Goal: Information Seeking & Learning: Find specific page/section

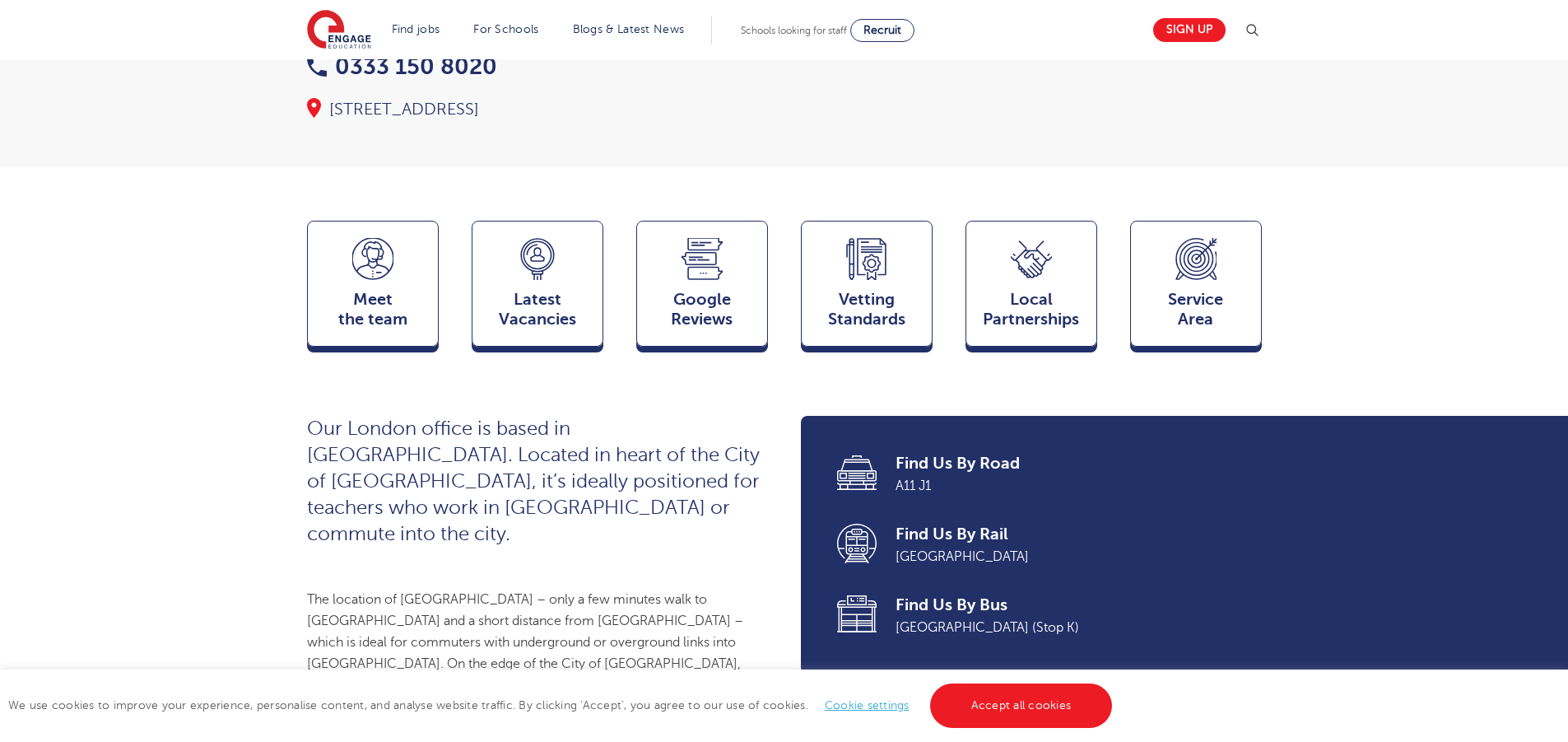
scroll to position [329, 0]
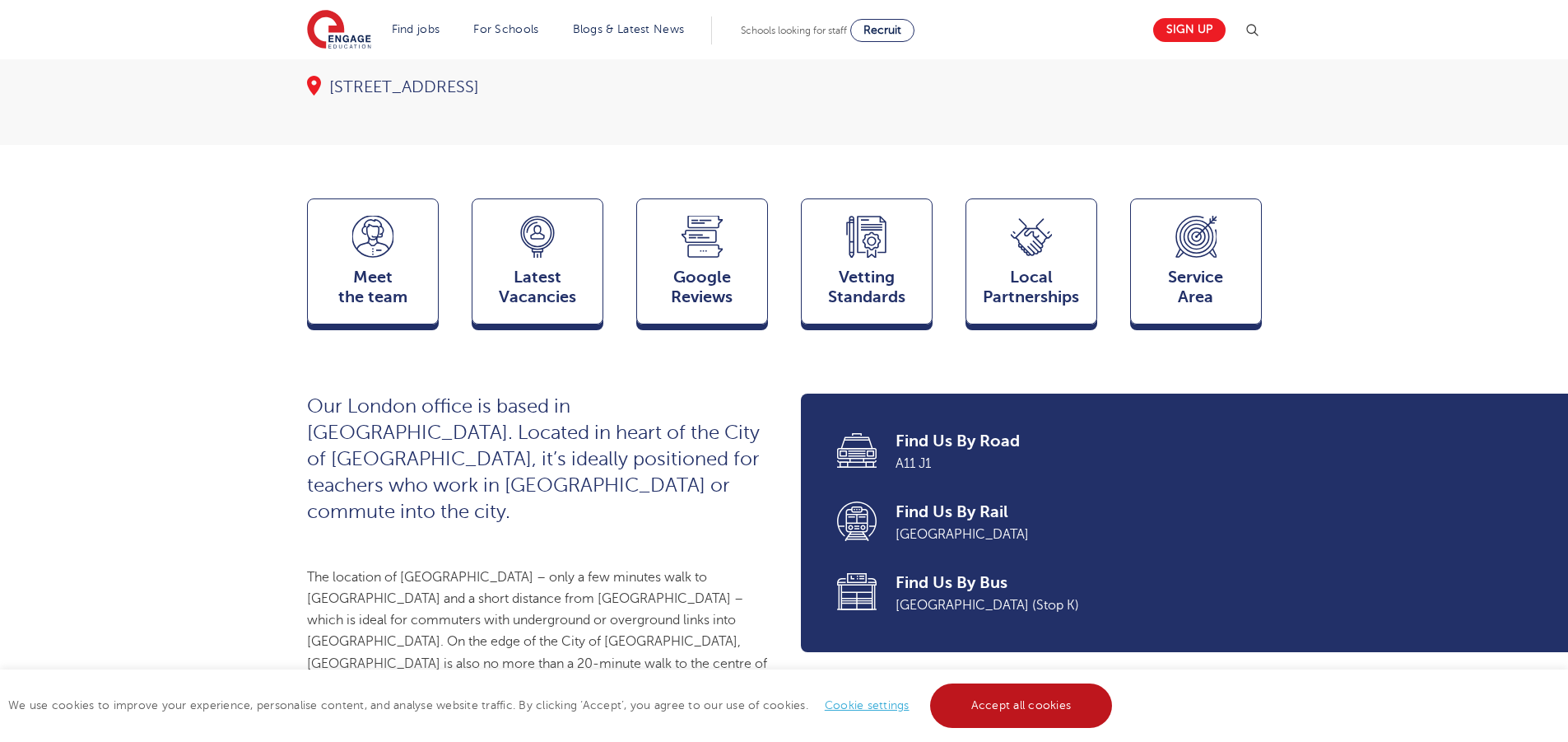
click at [976, 702] on link "Accept all cookies" at bounding box center [1020, 705] width 183 height 44
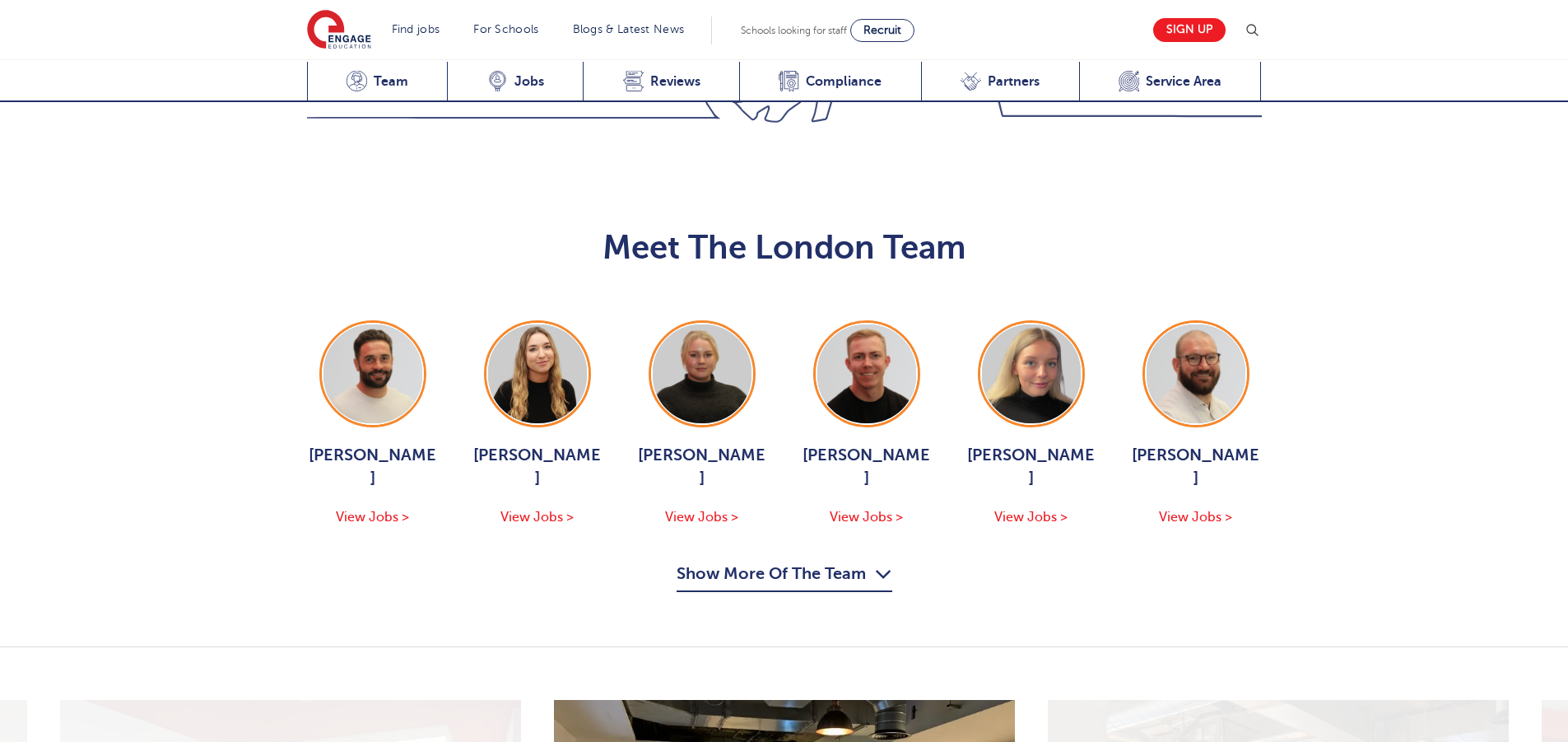
scroll to position [1647, 0]
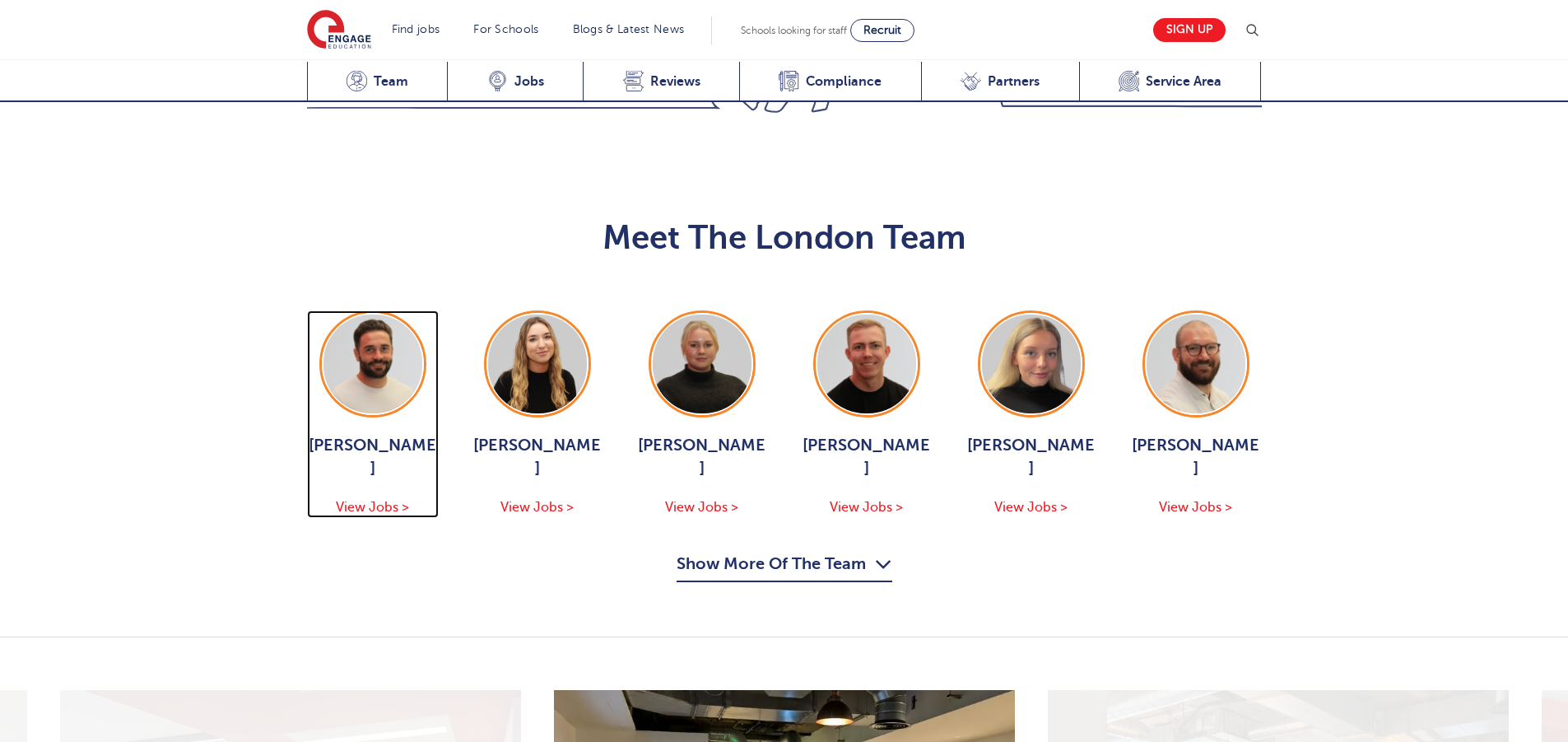
click at [357, 335] on img at bounding box center [373, 364] width 99 height 99
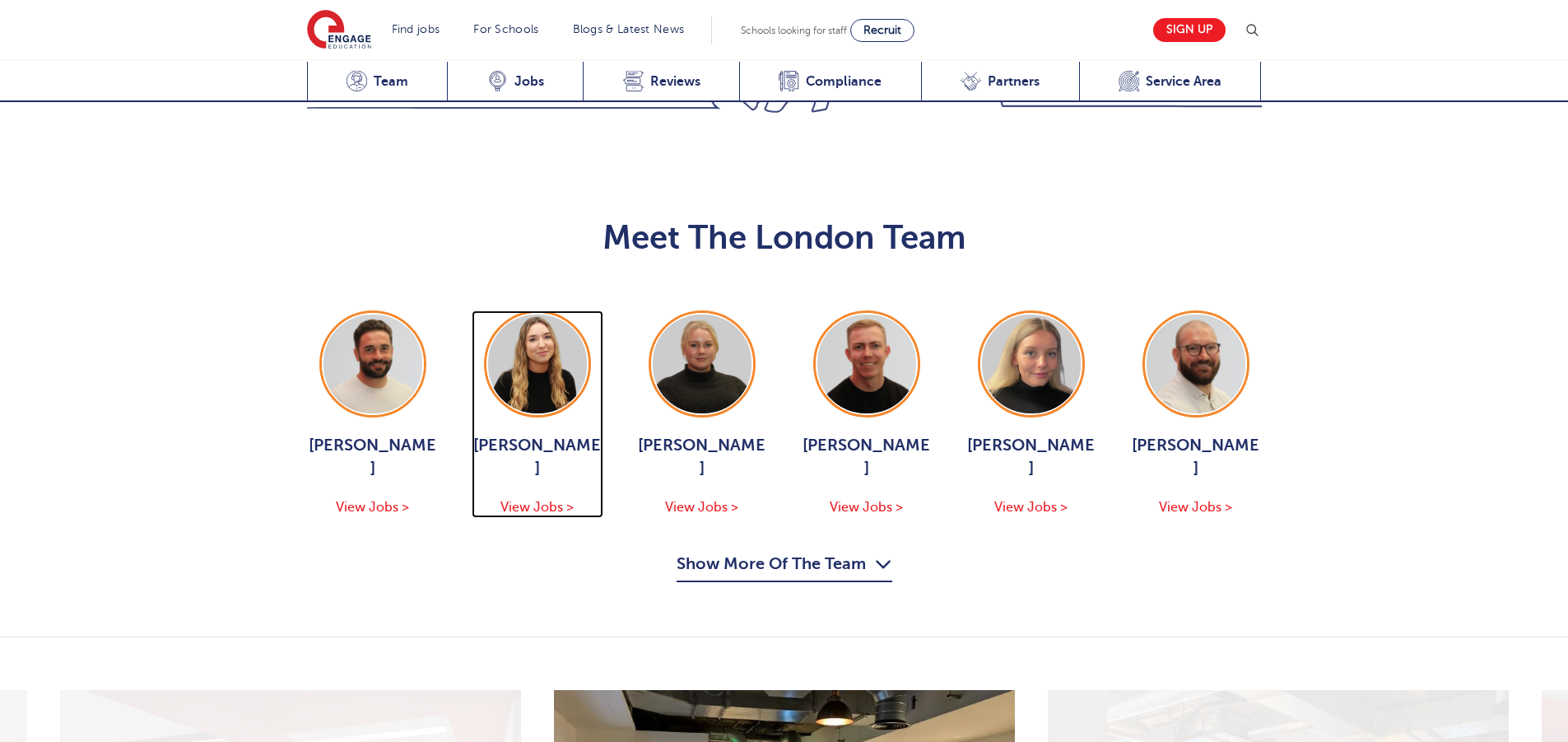
click at [587, 346] on div at bounding box center [538, 364] width 102 height 102
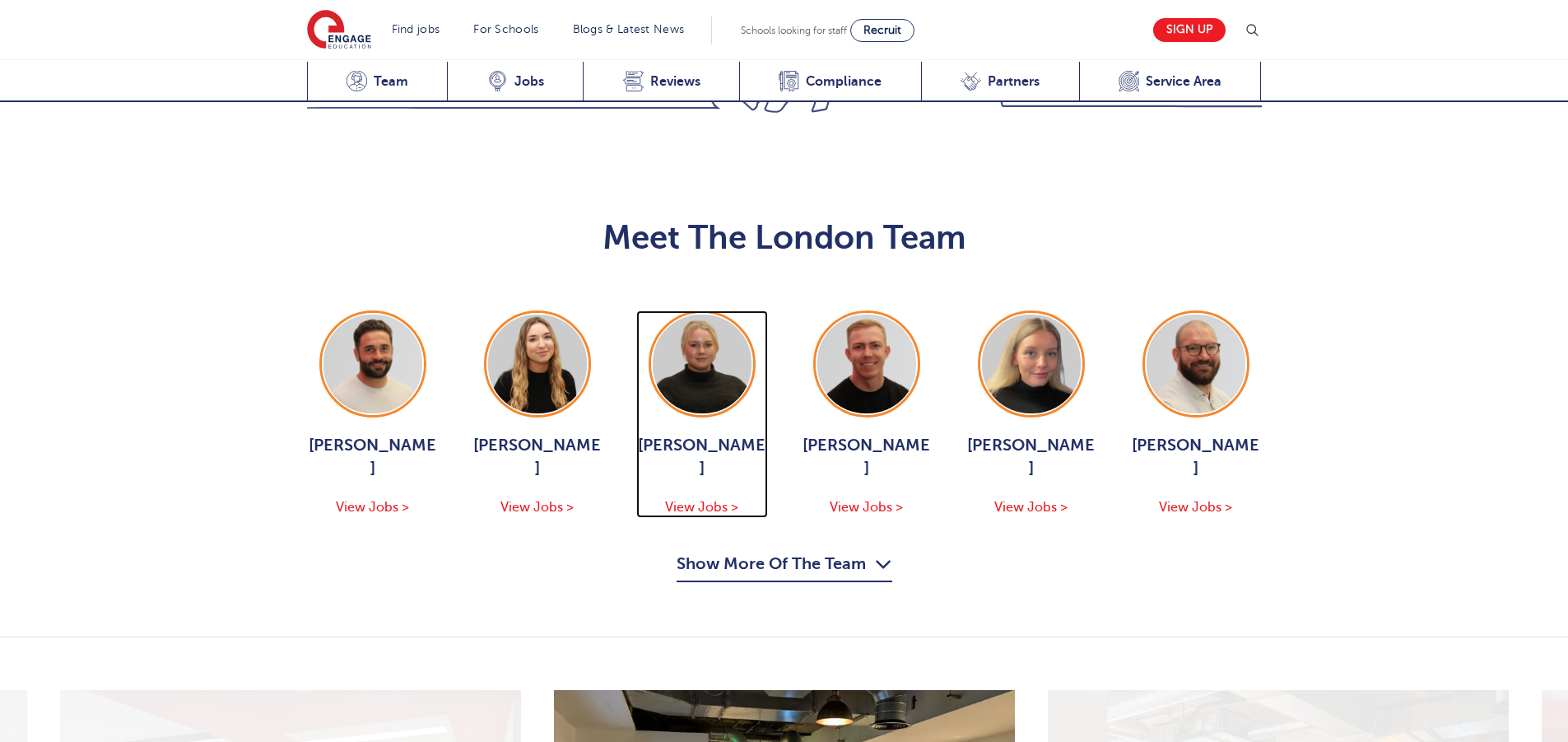
click at [714, 327] on img at bounding box center [702, 364] width 99 height 99
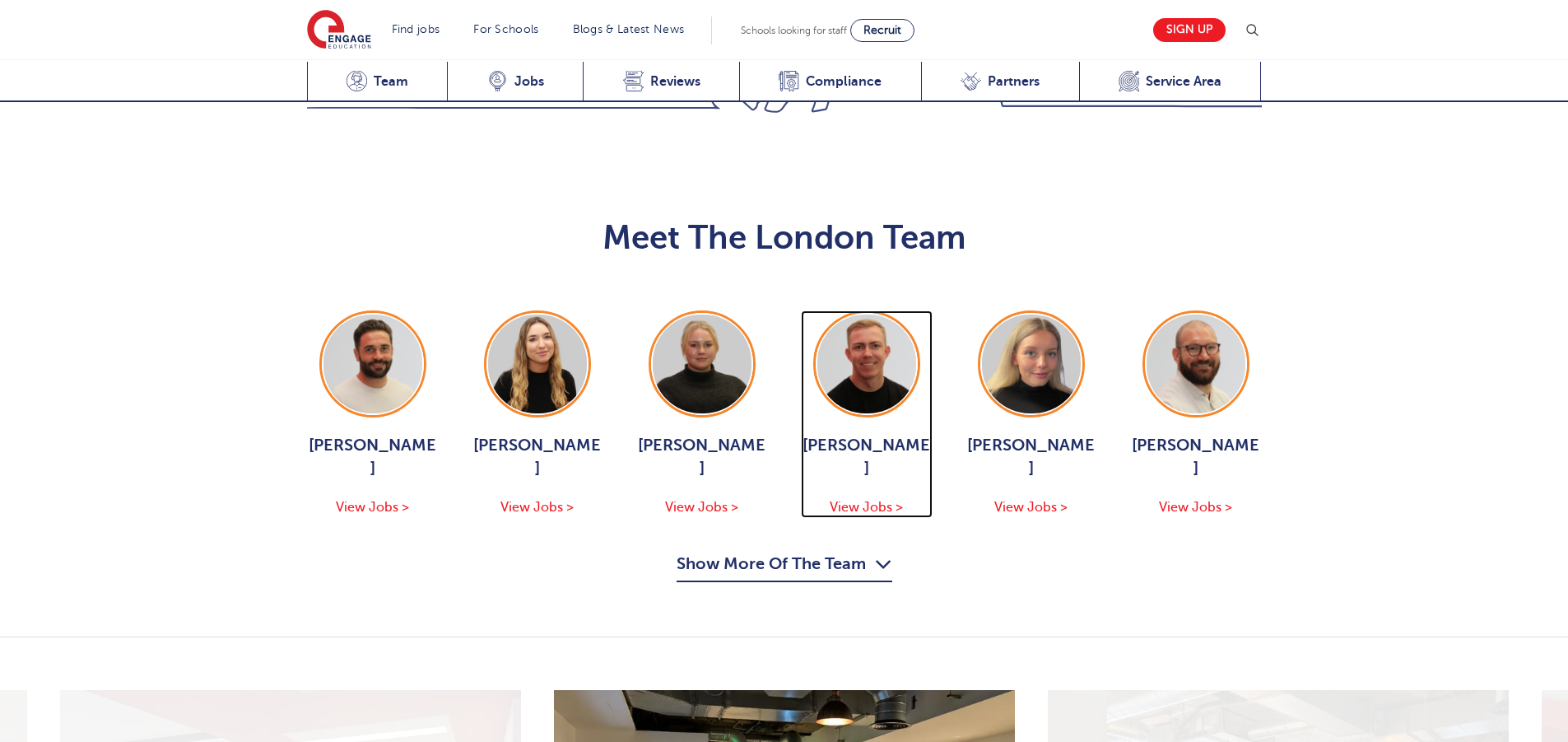
click at [869, 346] on img at bounding box center [866, 364] width 99 height 99
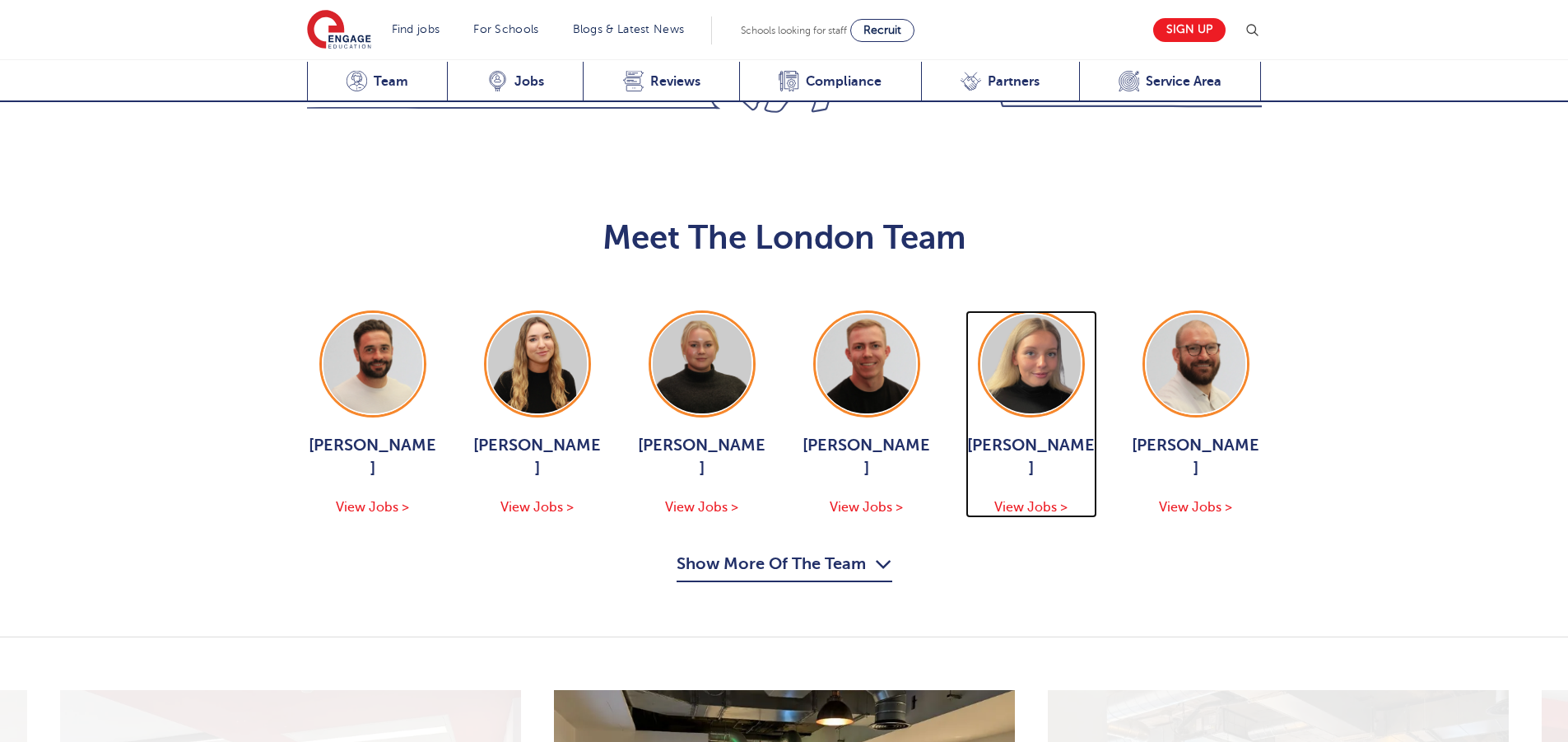
click at [1063, 342] on img at bounding box center [1030, 364] width 99 height 99
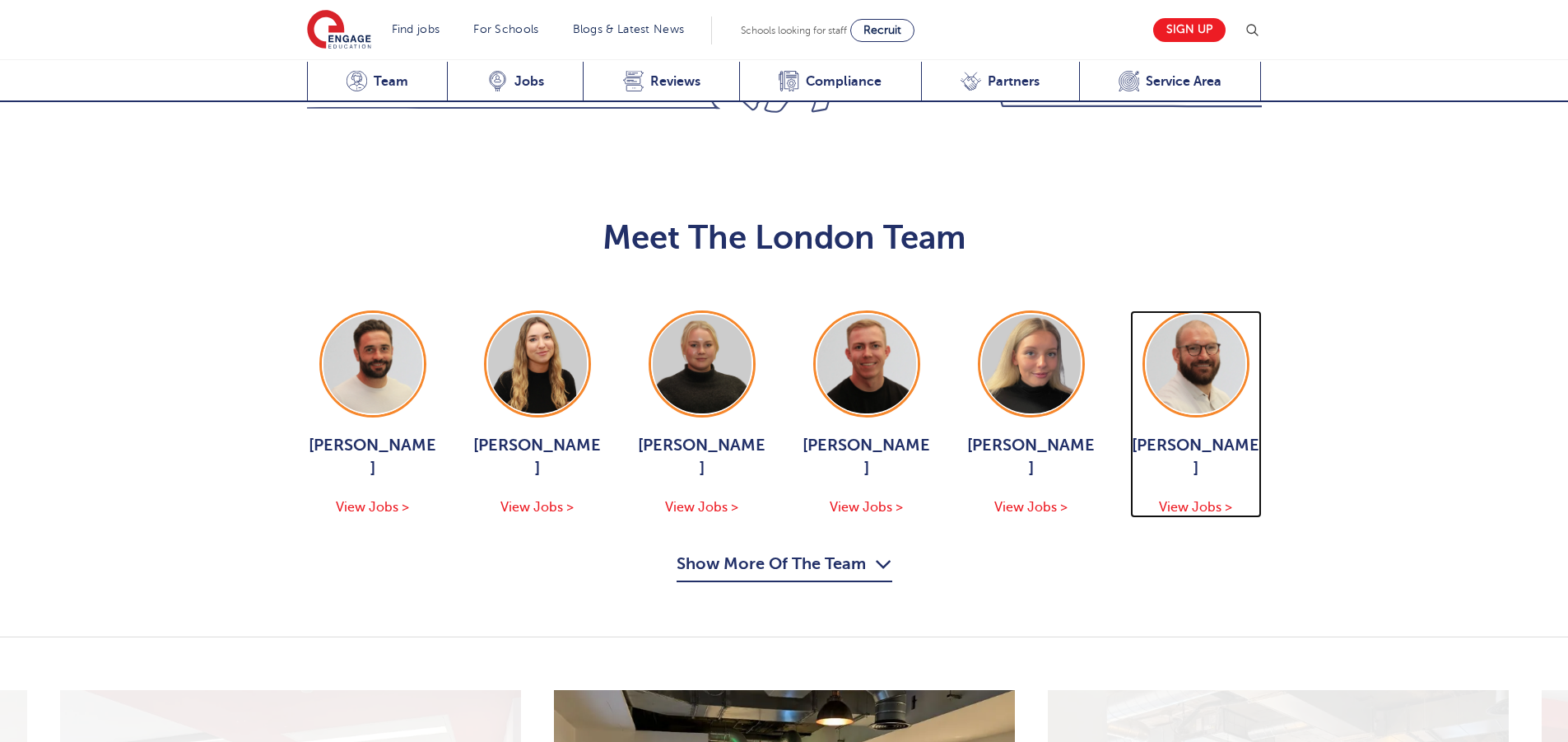
click at [1209, 326] on img at bounding box center [1195, 364] width 99 height 99
click at [841, 551] on button "Show More Of The Team" at bounding box center [784, 566] width 216 height 31
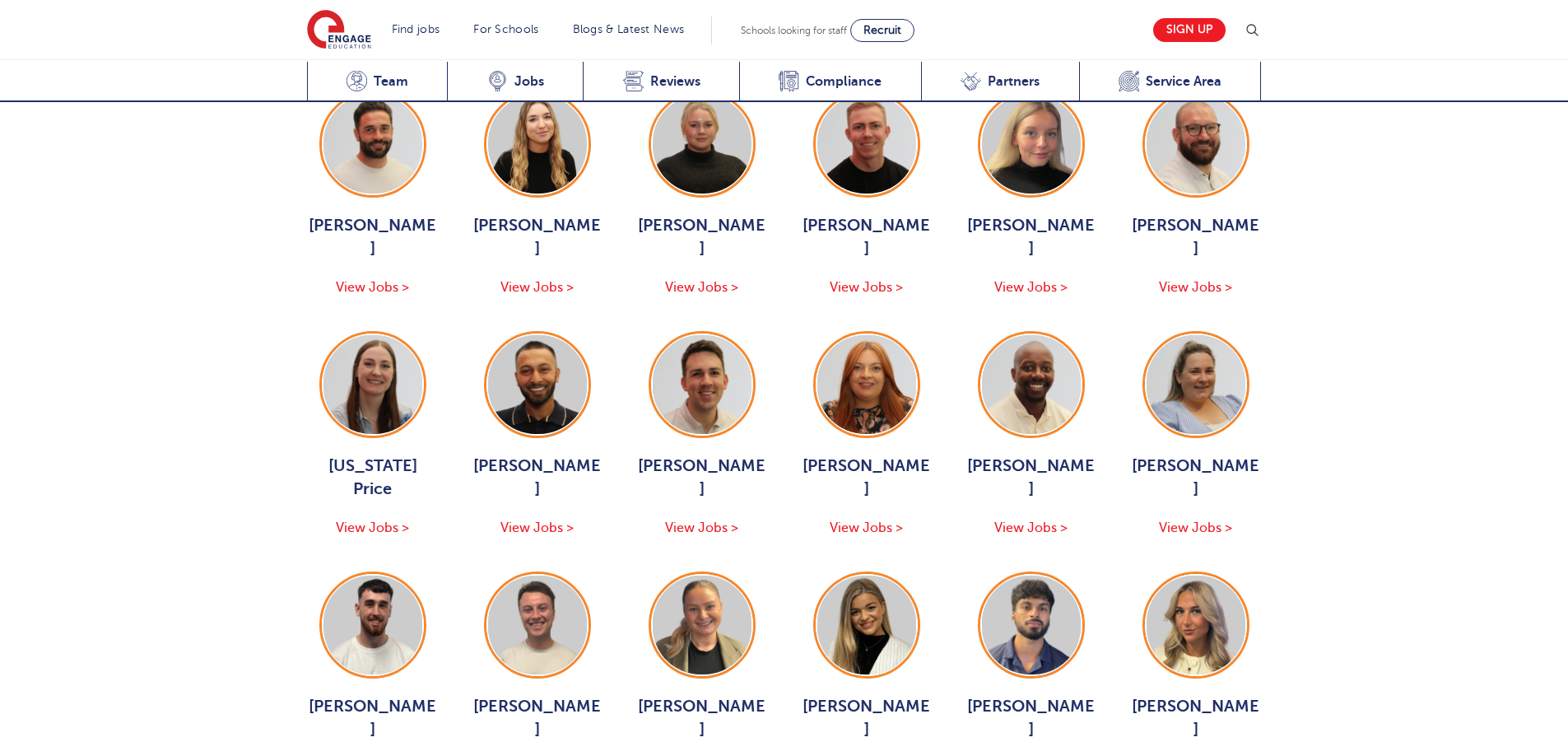
scroll to position [1894, 0]
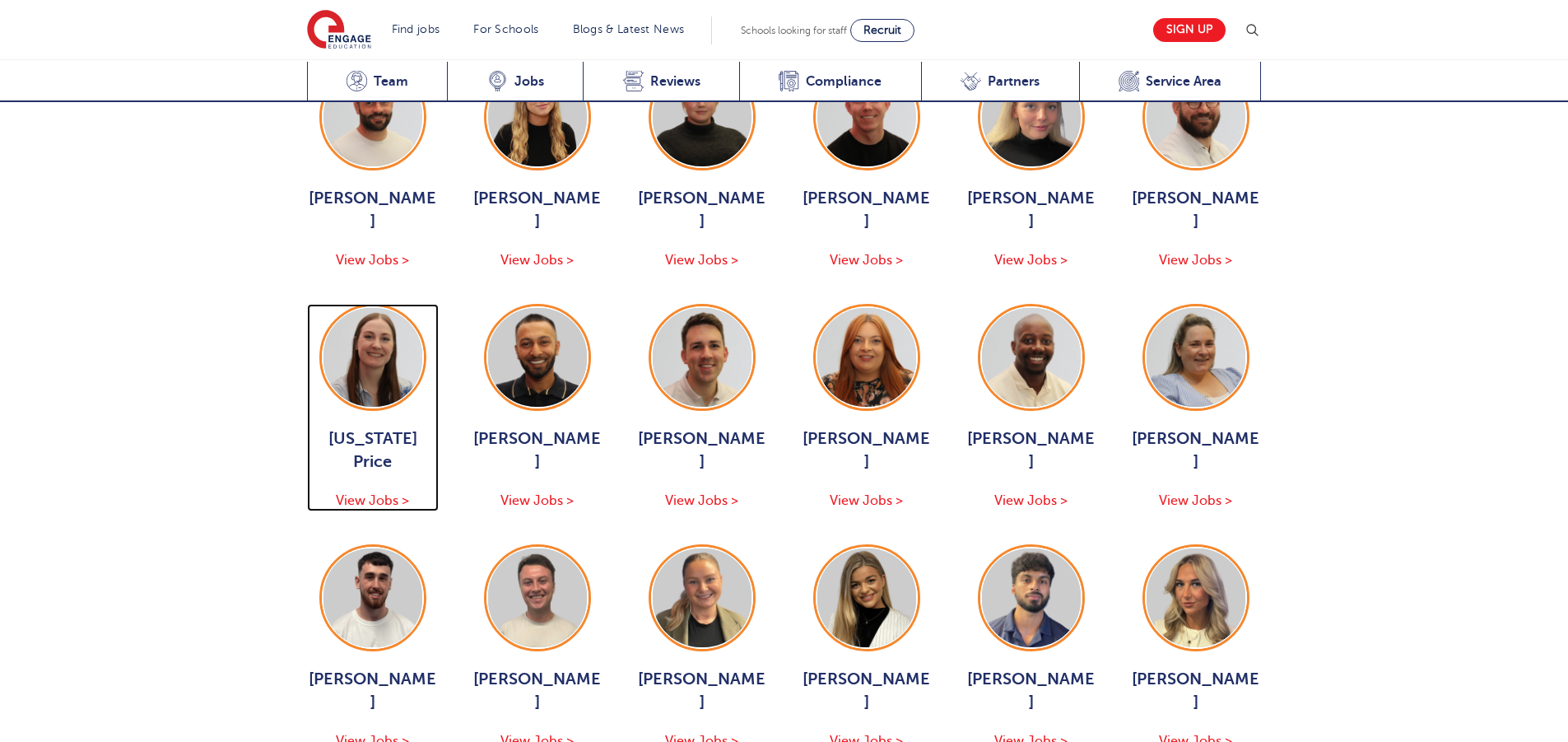
click at [390, 333] on img at bounding box center [373, 357] width 99 height 99
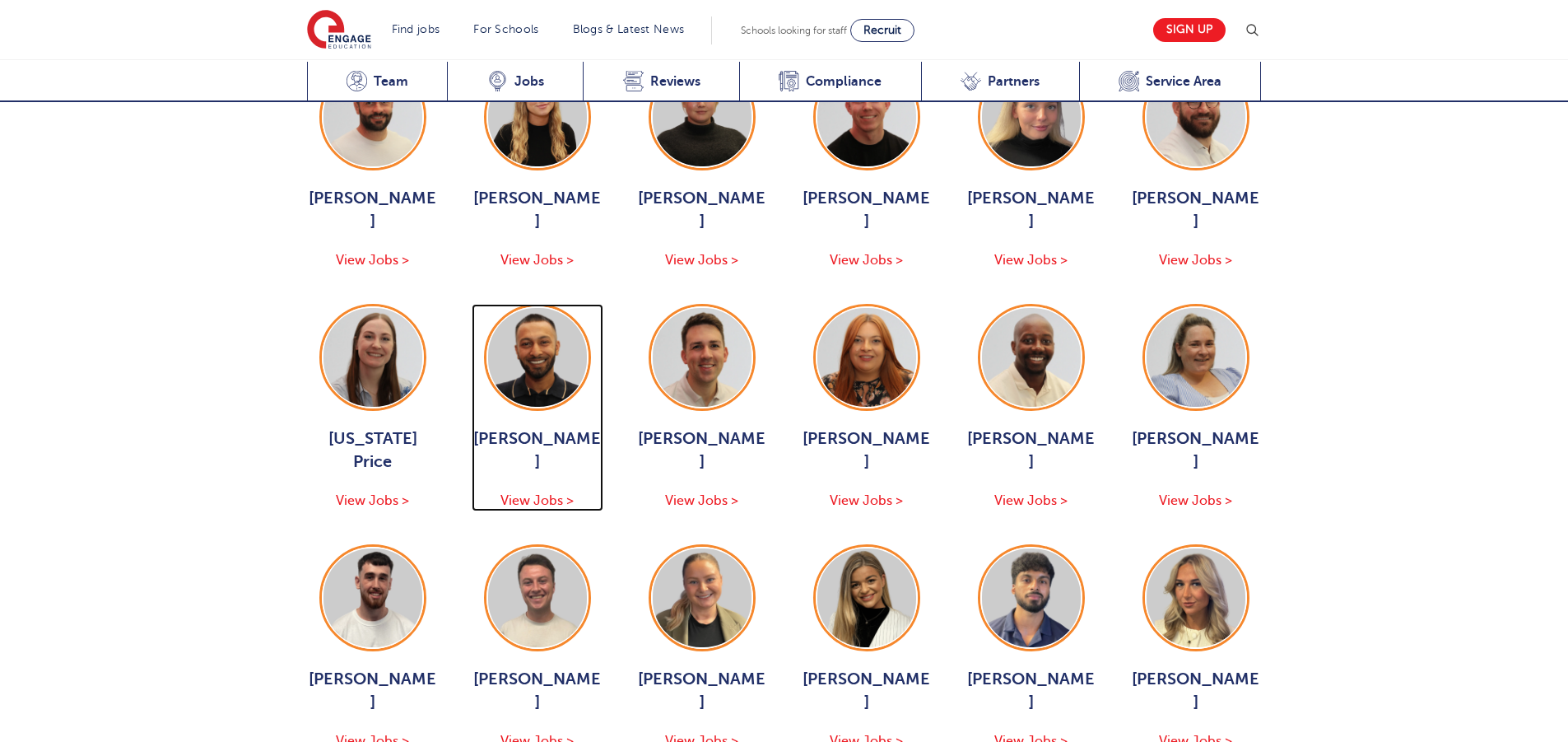
click at [595, 343] on div "Parth Patel View Jobs >" at bounding box center [538, 407] width 132 height 207
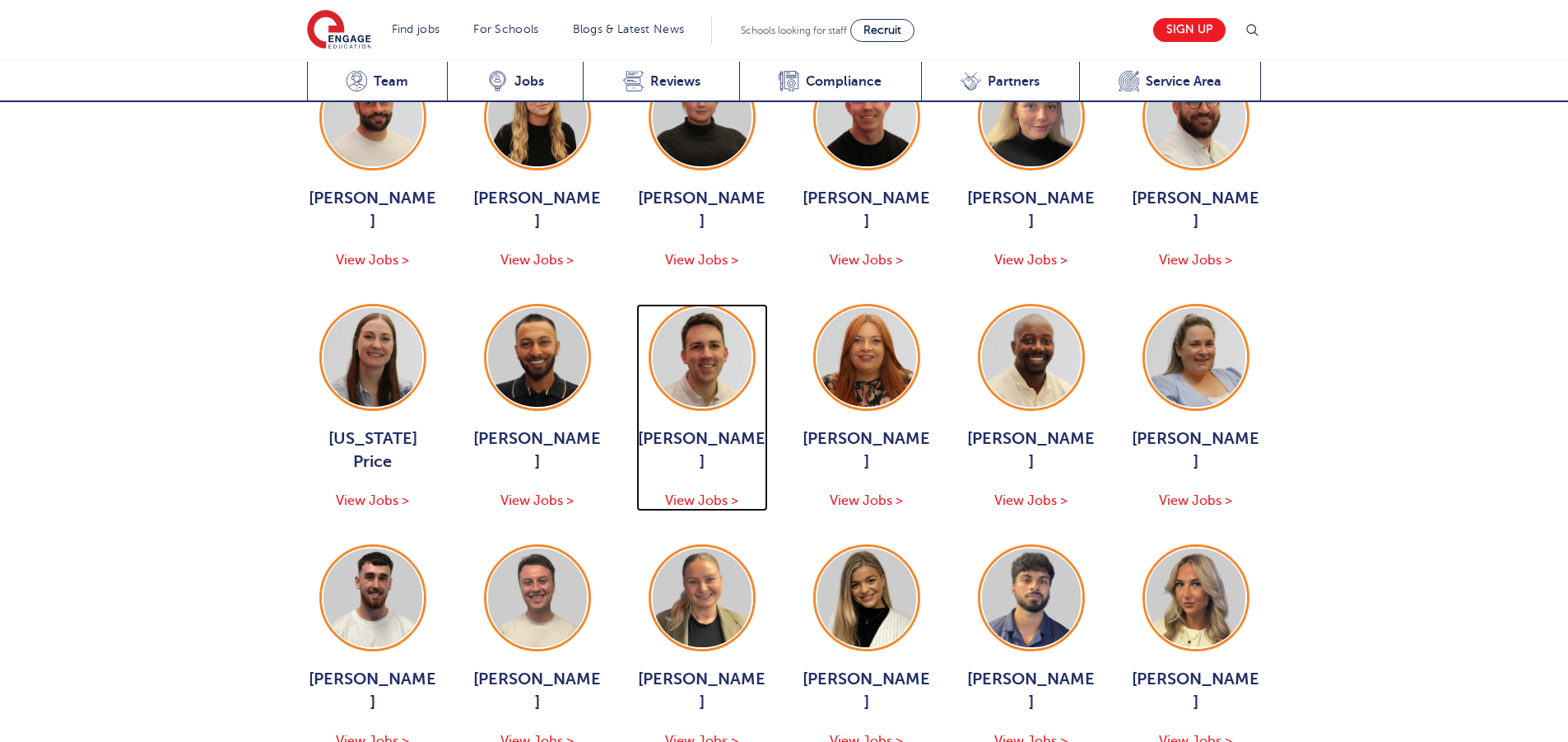
click at [712, 349] on img at bounding box center [702, 357] width 99 height 99
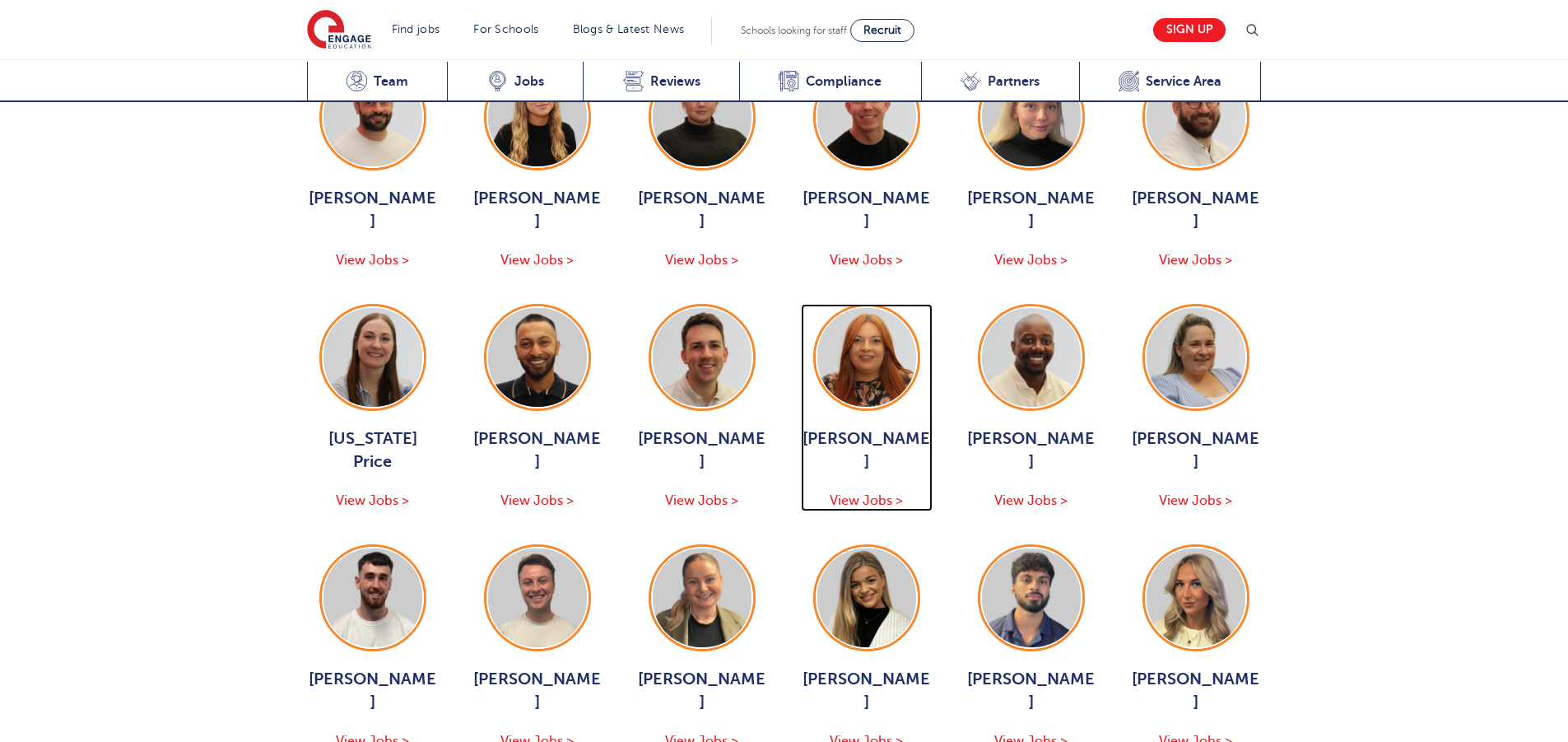
click at [867, 329] on img at bounding box center [866, 357] width 99 height 99
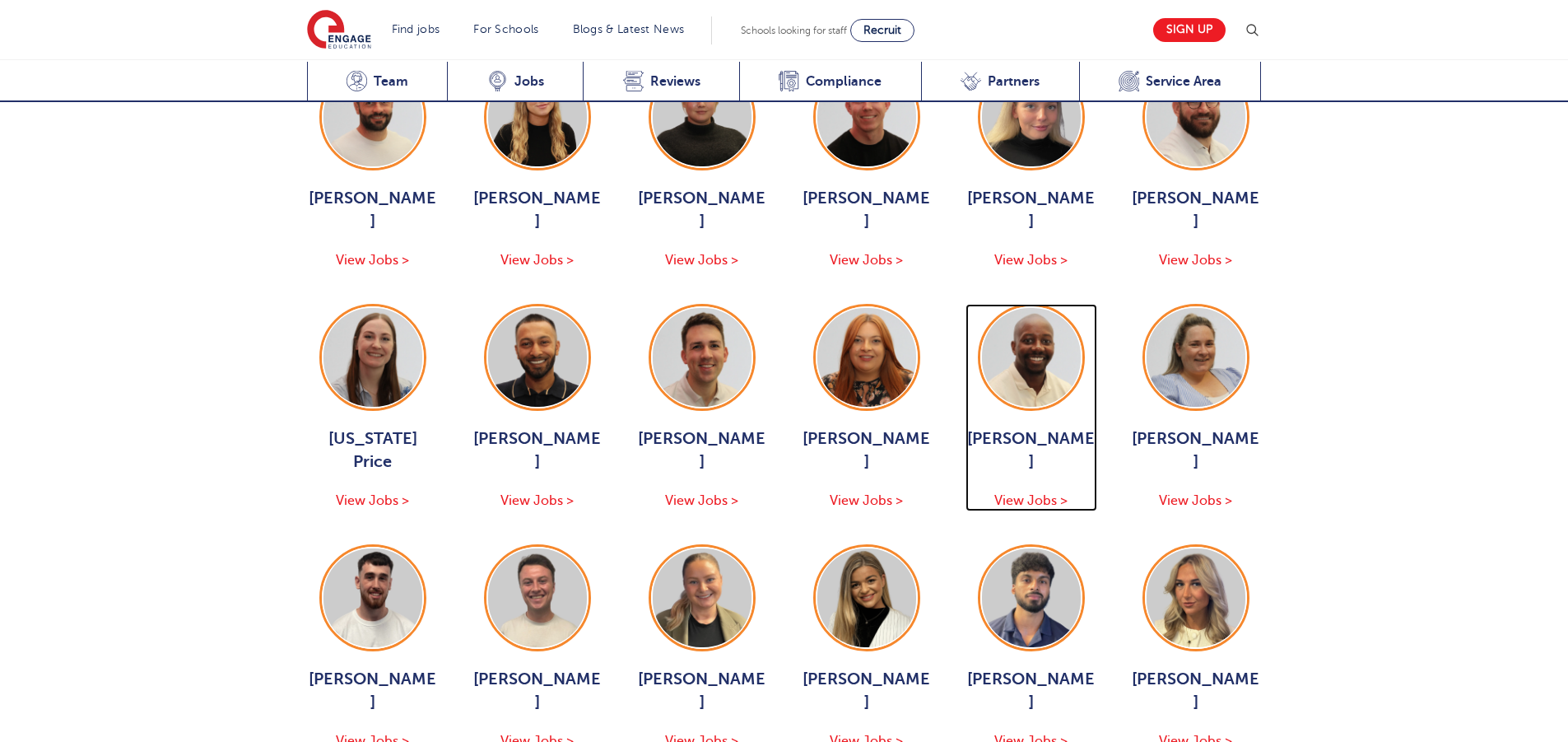
click at [1047, 322] on img at bounding box center [1030, 357] width 99 height 99
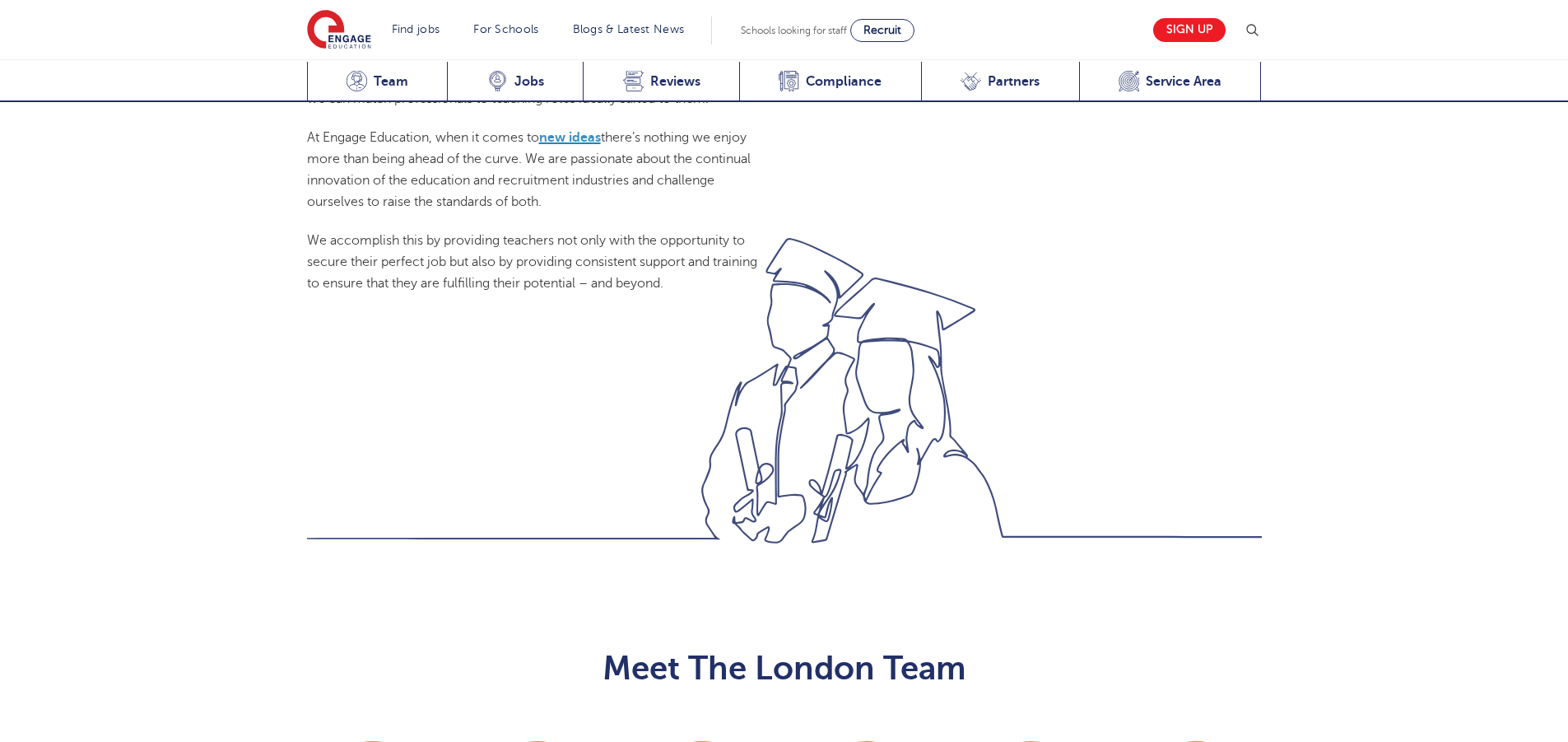
scroll to position [1070, 0]
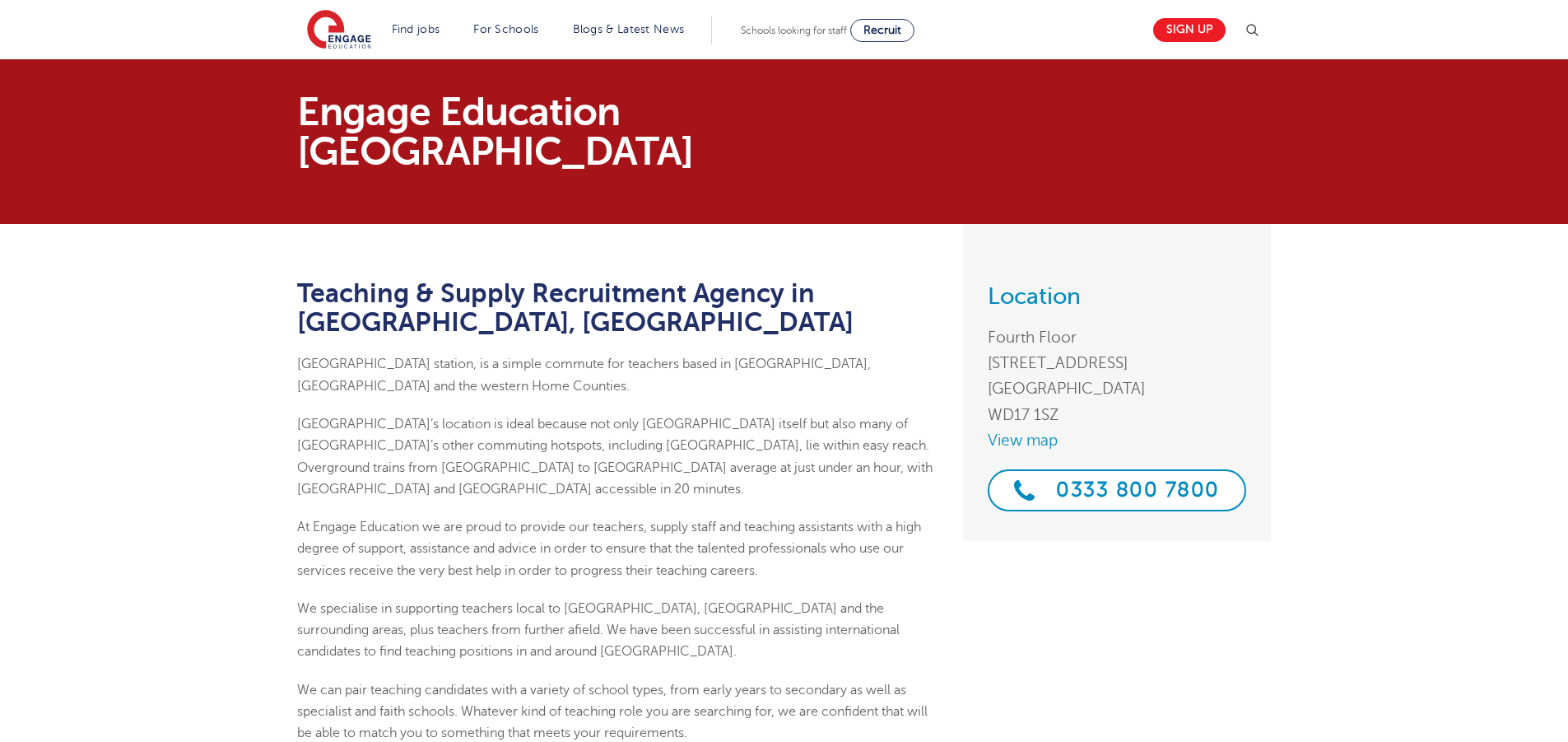
click at [594, 120] on p "Engage Education Berkshire" at bounding box center [617, 131] width 641 height 79
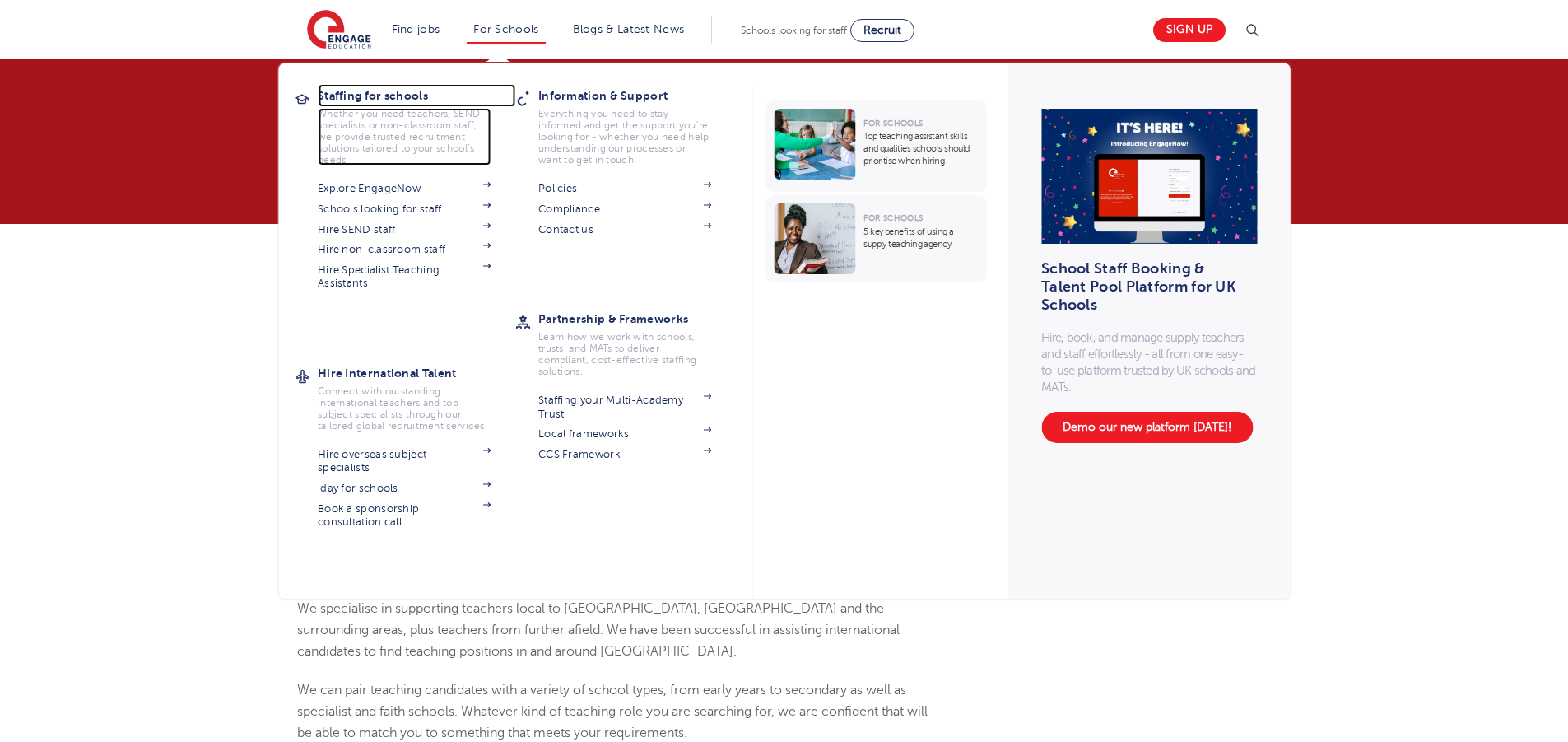
click at [362, 93] on h3 "Staffing for schools" at bounding box center [417, 95] width 198 height 23
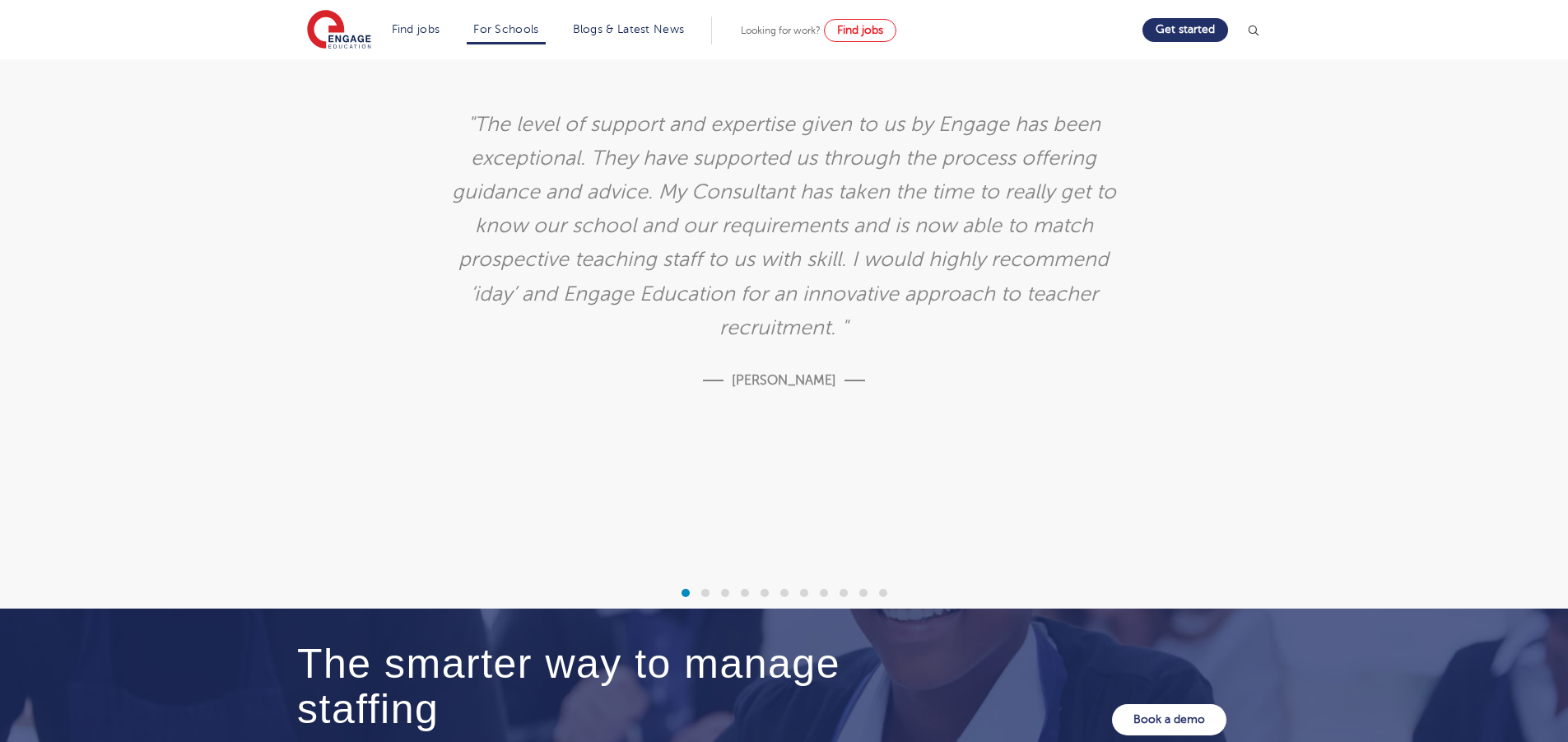
scroll to position [4611, 0]
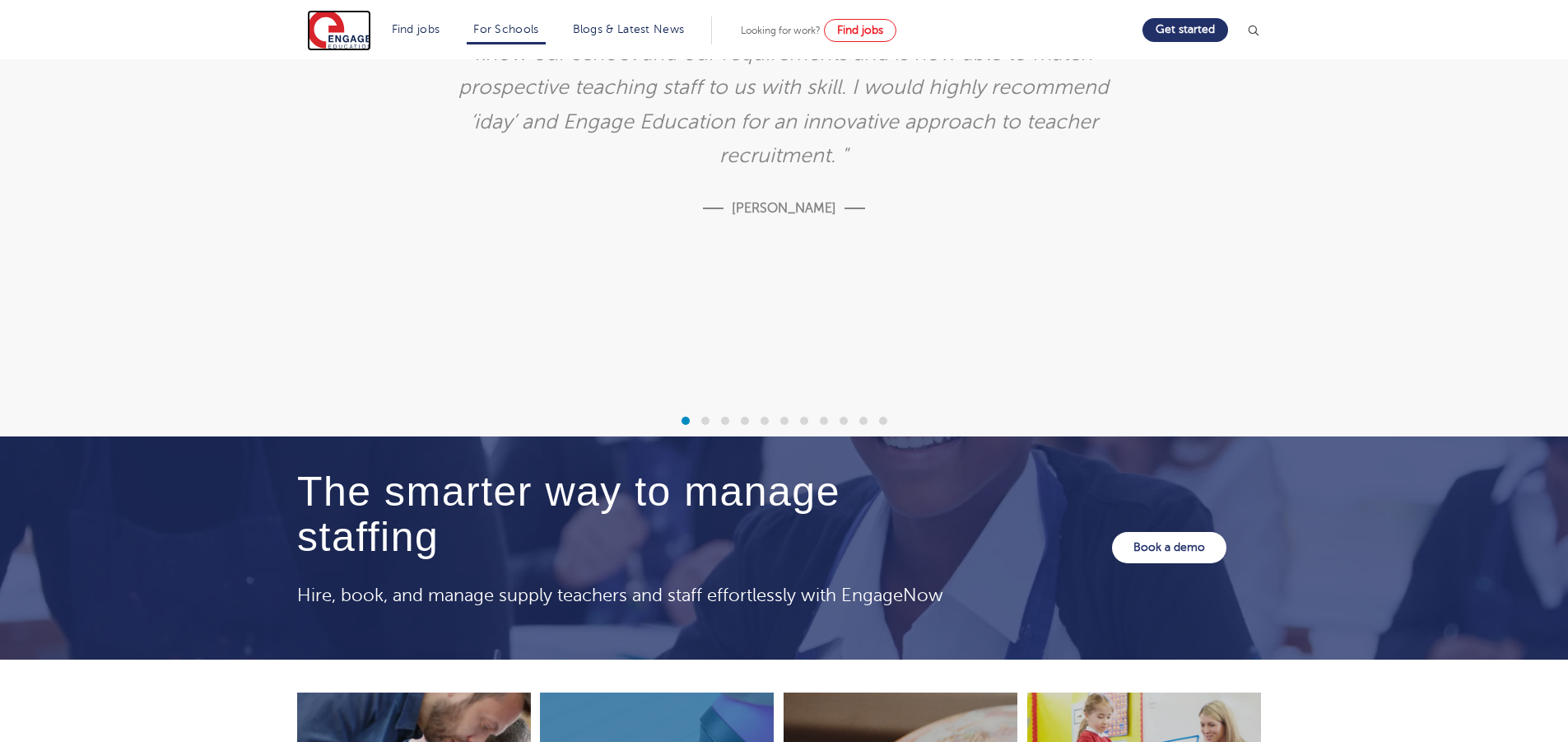
click at [364, 42] on img at bounding box center [339, 30] width 64 height 41
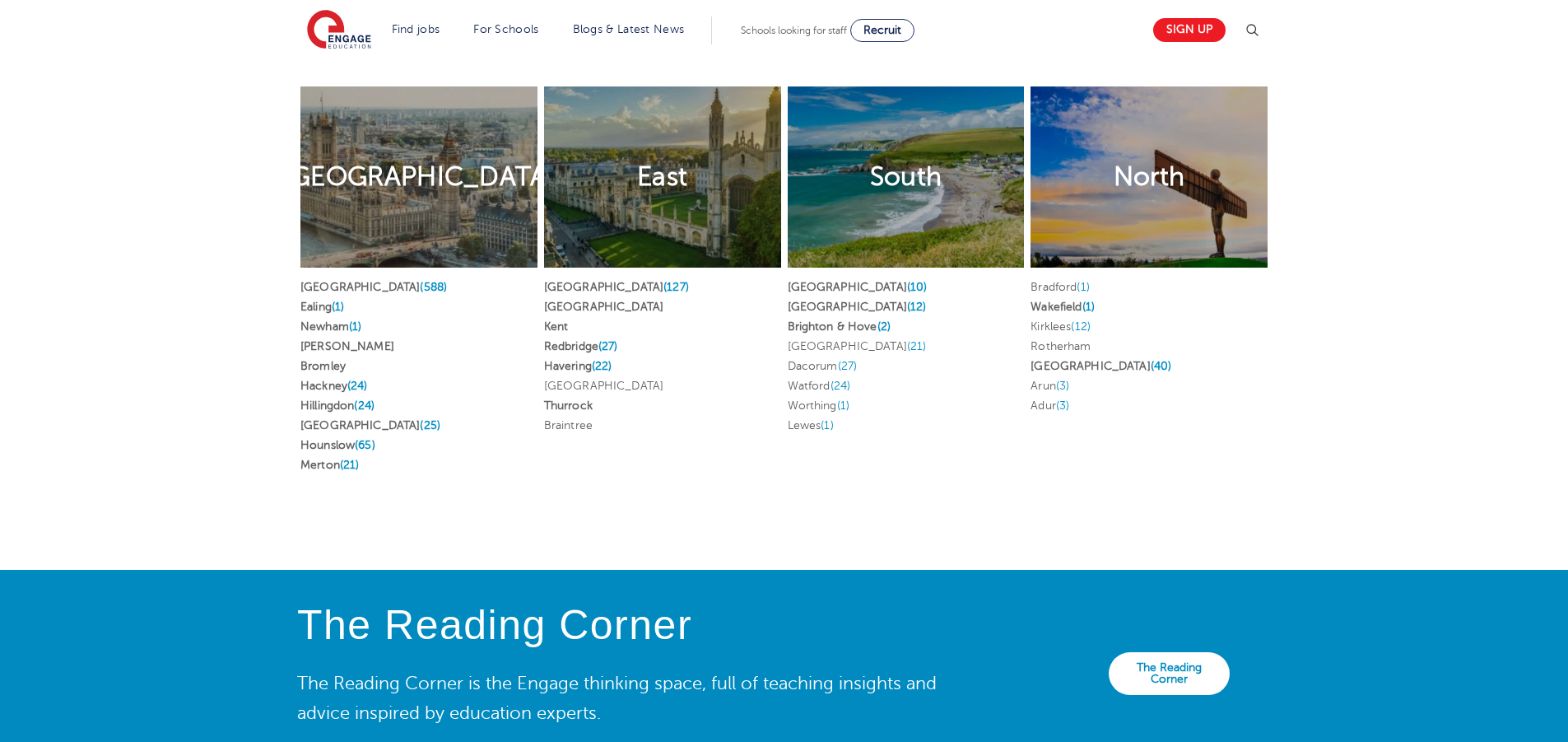
scroll to position [3211, 0]
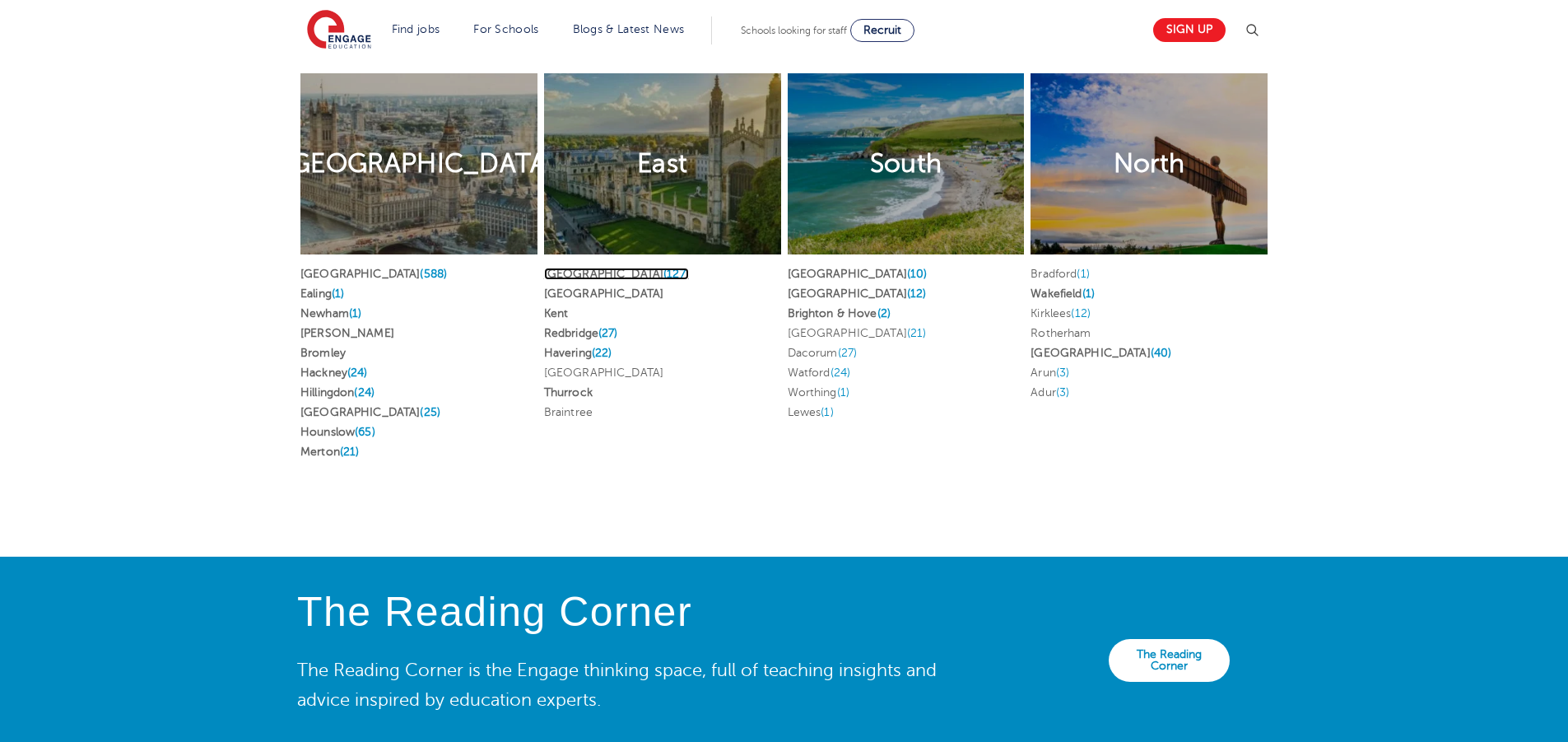
click at [602, 268] on link "[GEOGRAPHIC_DATA] (127)" at bounding box center [616, 274] width 145 height 12
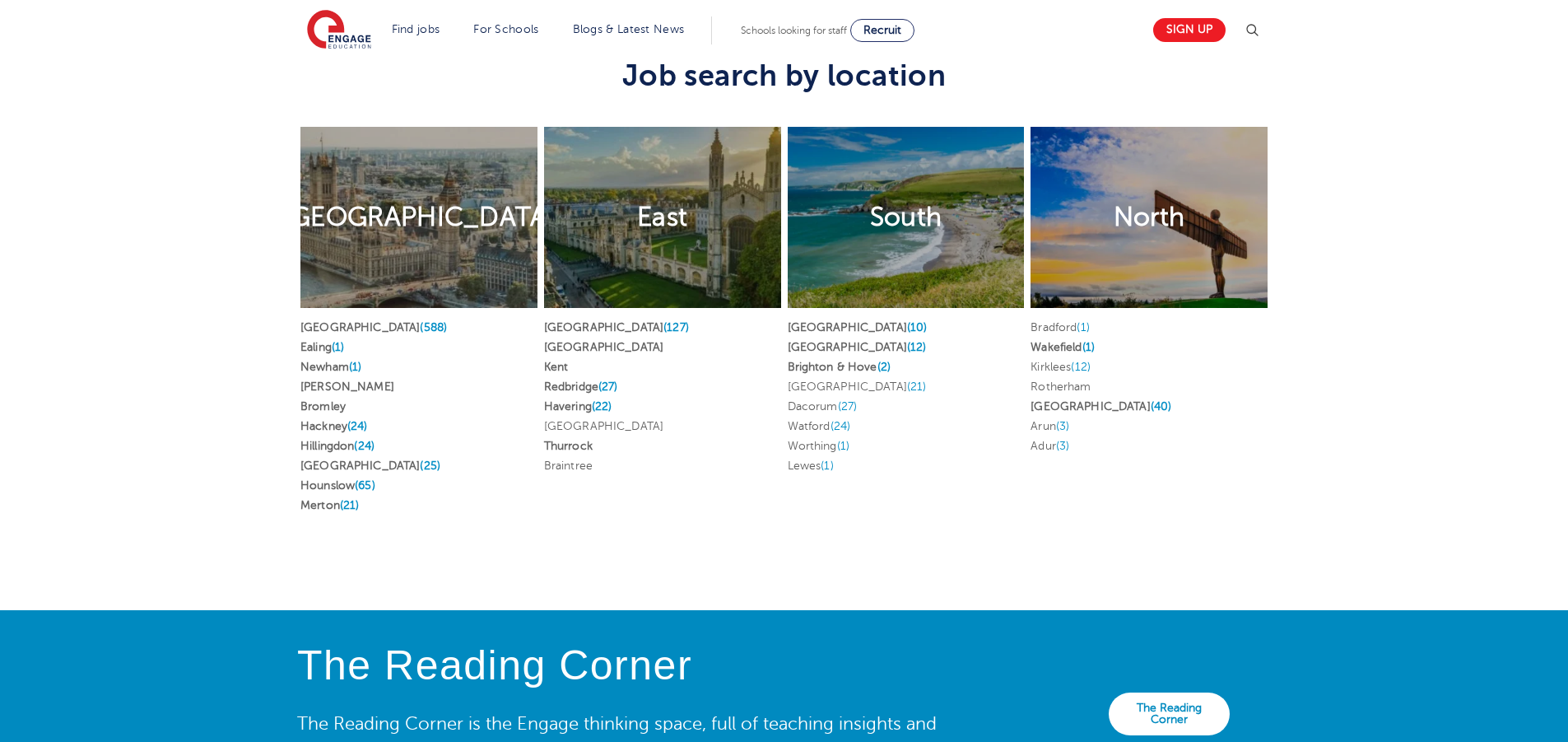
scroll to position [3129, 0]
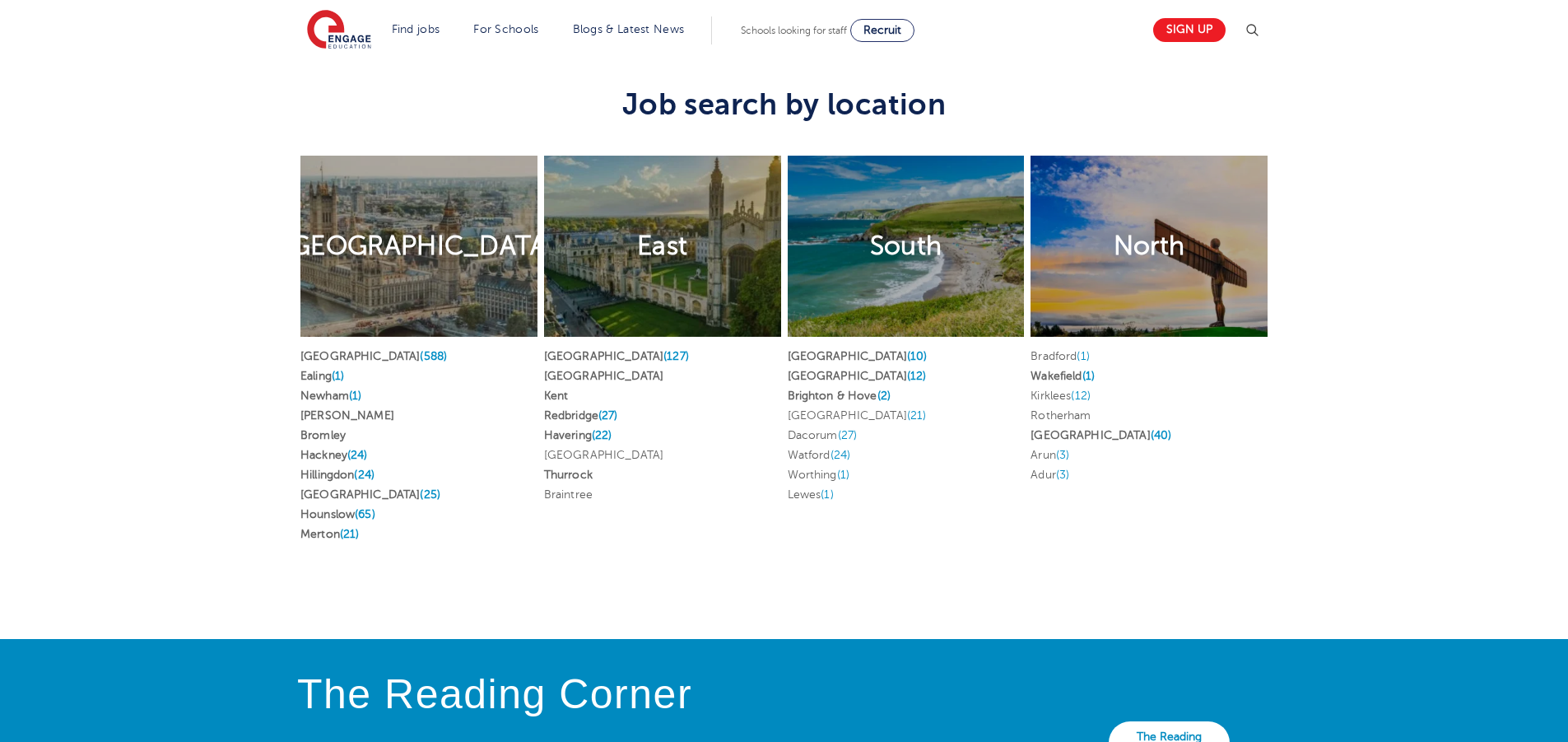
click at [678, 231] on h2 "East" at bounding box center [662, 246] width 50 height 35
click at [1254, 25] on img at bounding box center [1251, 31] width 20 height 20
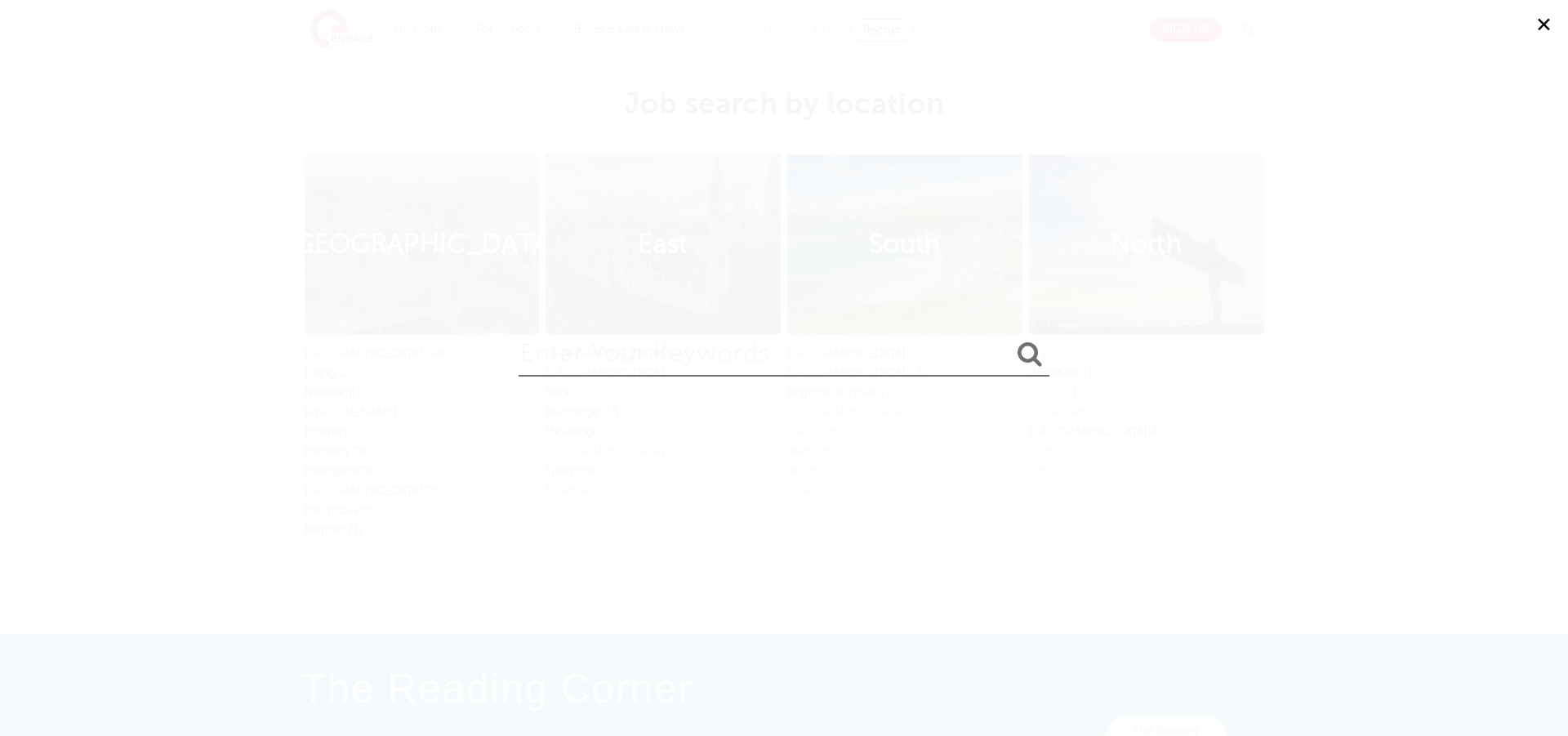
click at [886, 355] on input "search" at bounding box center [784, 350] width 531 height 54
type input "[PERSON_NAME]"
click at [1011, 340] on button "submit" at bounding box center [1030, 355] width 40 height 30
